Goal: Answer question/provide support: Share knowledge or assist other users

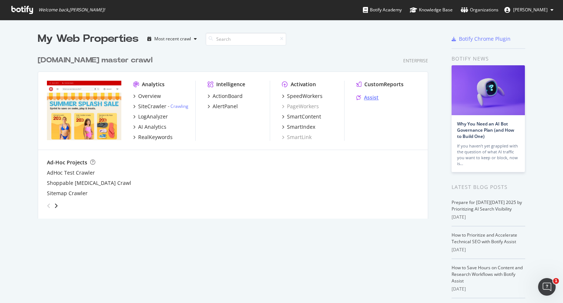
click at [364, 94] on div "Assist" at bounding box center [371, 97] width 15 height 7
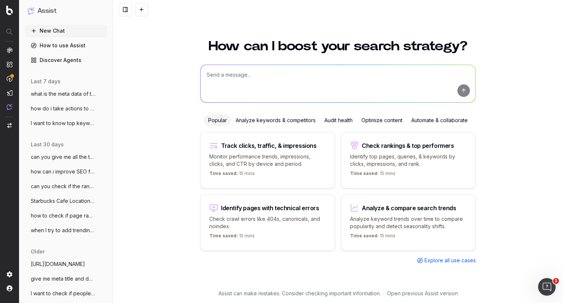
click at [63, 96] on span "what is the meta data of this page: http" at bounding box center [63, 93] width 64 height 7
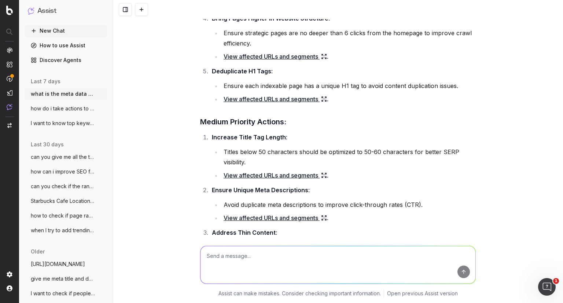
scroll to position [2091, 0]
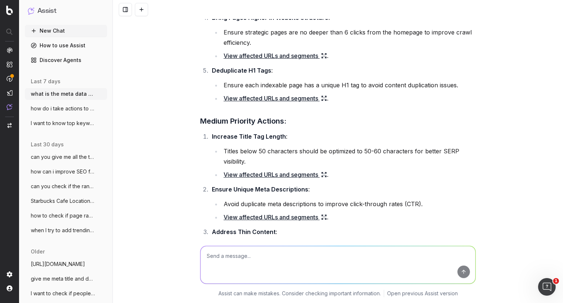
click at [291, 212] on link "View affected URLs and segments" at bounding box center [274, 217] width 103 height 10
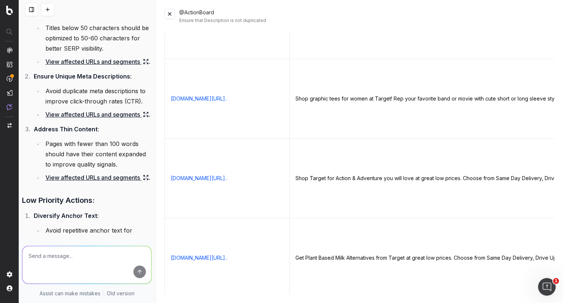
scroll to position [129, 0]
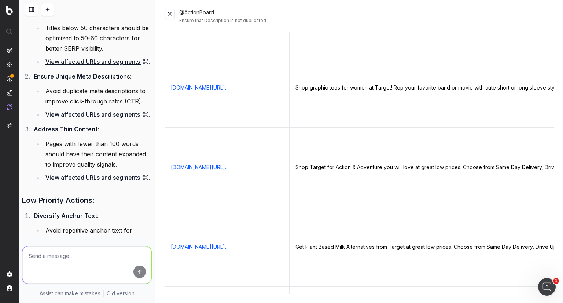
click at [174, 13] on button at bounding box center [170, 14] width 10 height 10
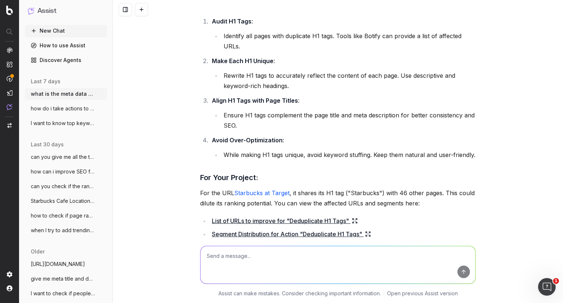
scroll to position [3314, 0]
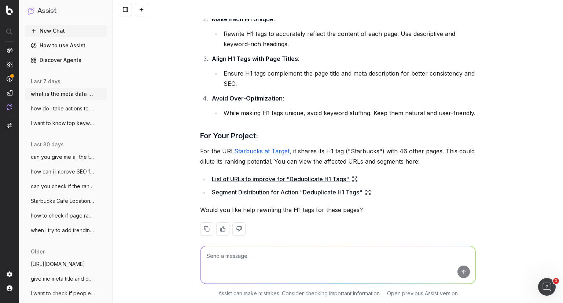
click at [265, 146] on p "For the URL Starbucks at Target , it shares its H1 tag ("Starbucks") with 46 ot…" at bounding box center [338, 156] width 276 height 21
click at [266, 174] on link "List of URLs to improve for "Deduplicate H1 Tags"" at bounding box center [285, 179] width 146 height 10
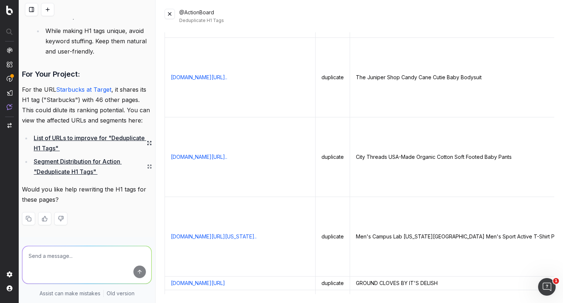
scroll to position [2561, 0]
